Goal: Task Accomplishment & Management: Manage account settings

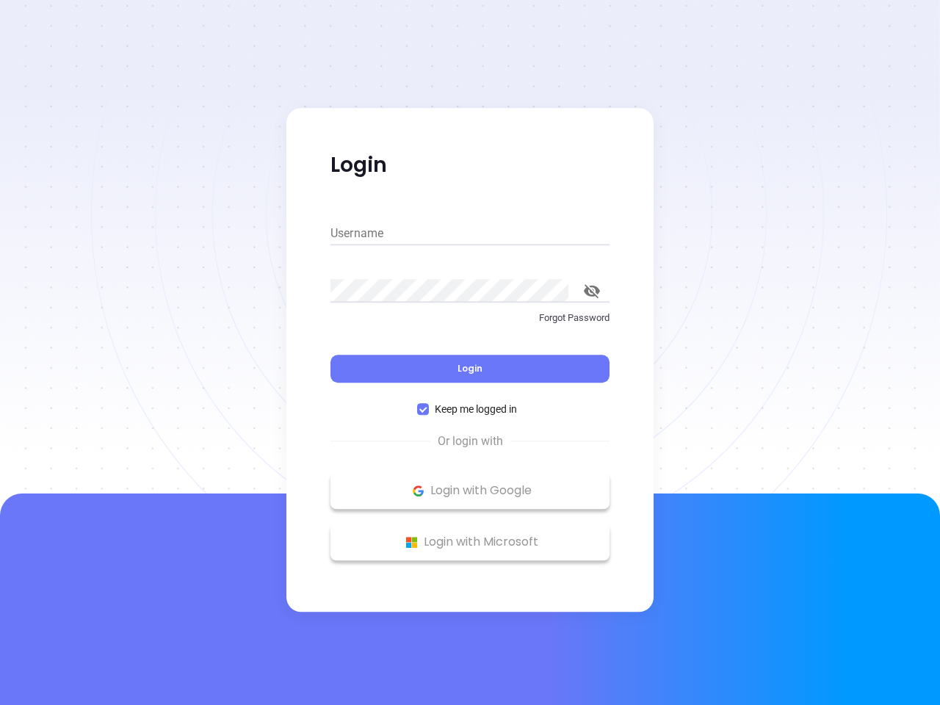
click at [470, 353] on div "Login" at bounding box center [470, 360] width 279 height 46
click at [470, 234] on input "Username" at bounding box center [470, 234] width 279 height 24
click at [592, 291] on icon "toggle password visibility" at bounding box center [592, 291] width 16 height 14
click at [470, 369] on span "Login" at bounding box center [470, 368] width 25 height 12
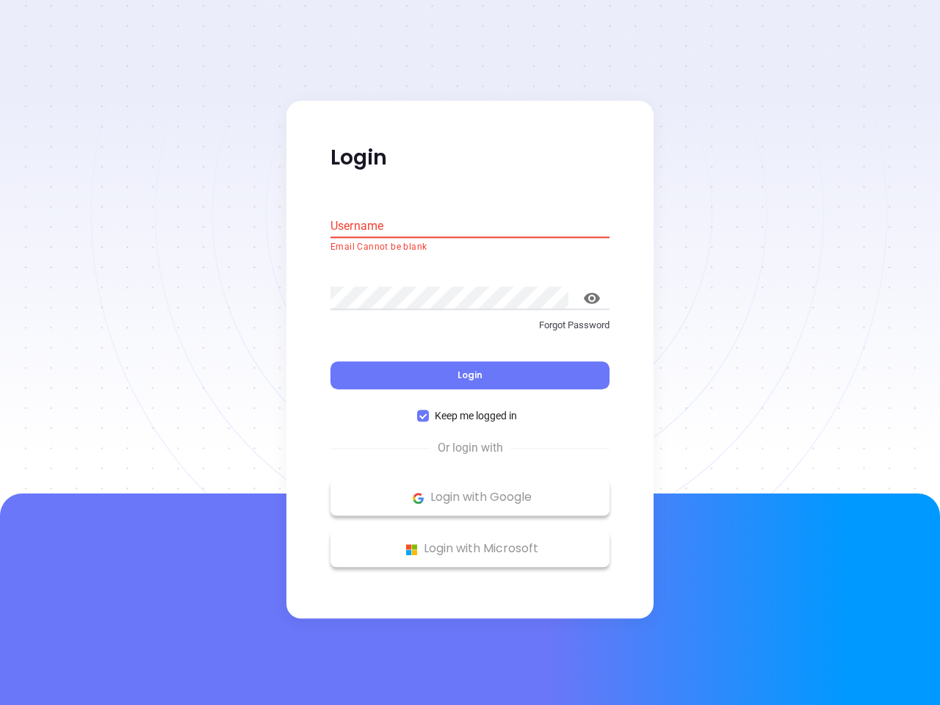
click at [470, 409] on span "Keep me logged in" at bounding box center [476, 416] width 94 height 16
click at [429, 411] on input "Keep me logged in" at bounding box center [423, 417] width 12 height 12
checkbox input "false"
click at [470, 491] on p "Login with Google" at bounding box center [470, 498] width 264 height 22
click at [470, 542] on p "Login with Microsoft" at bounding box center [470, 550] width 264 height 22
